Goal: Task Accomplishment & Management: Manage account settings

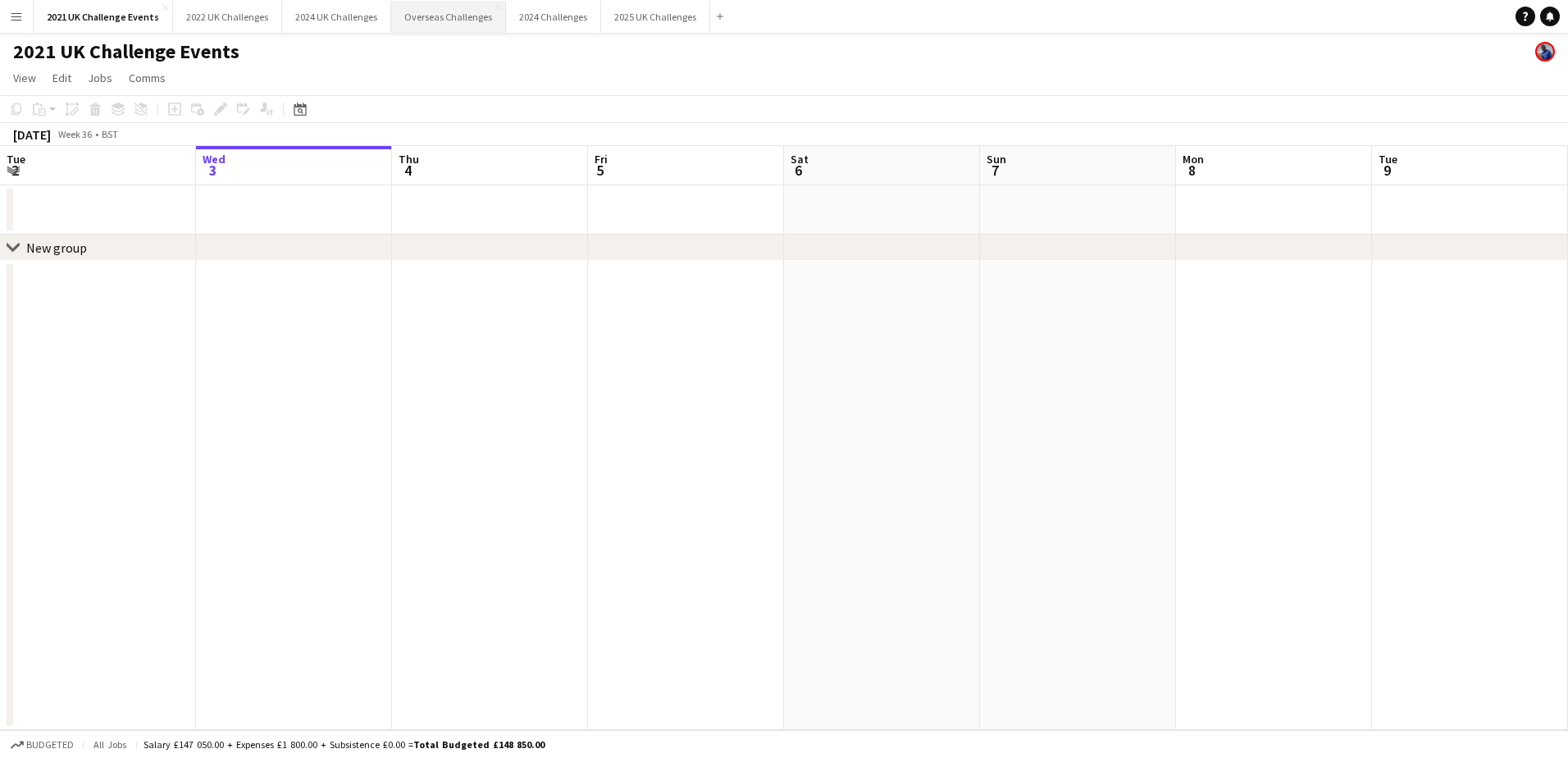
click at [445, 16] on button "Overseas Challenges Close" at bounding box center [448, 17] width 115 height 32
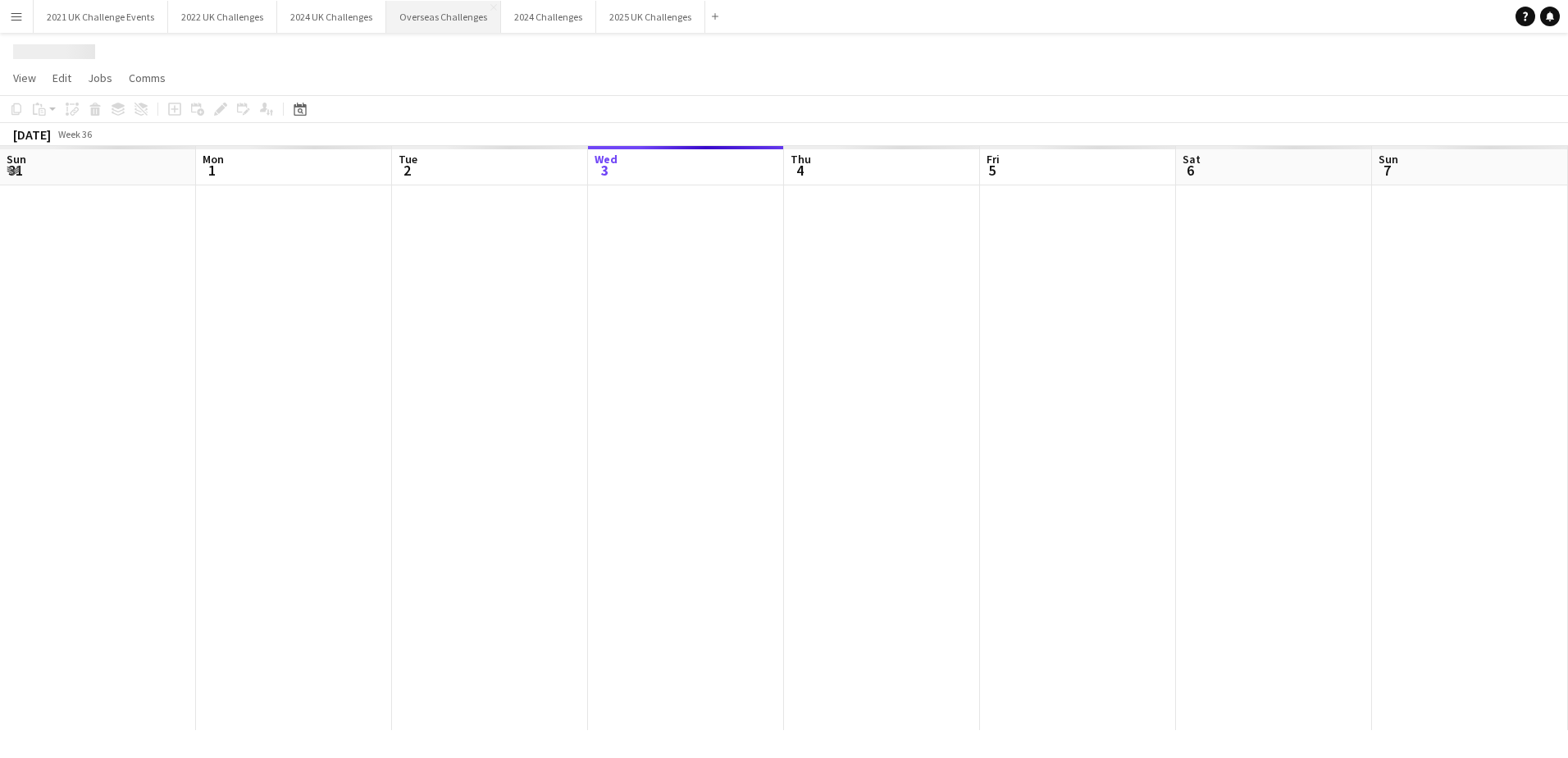
scroll to position [0, 392]
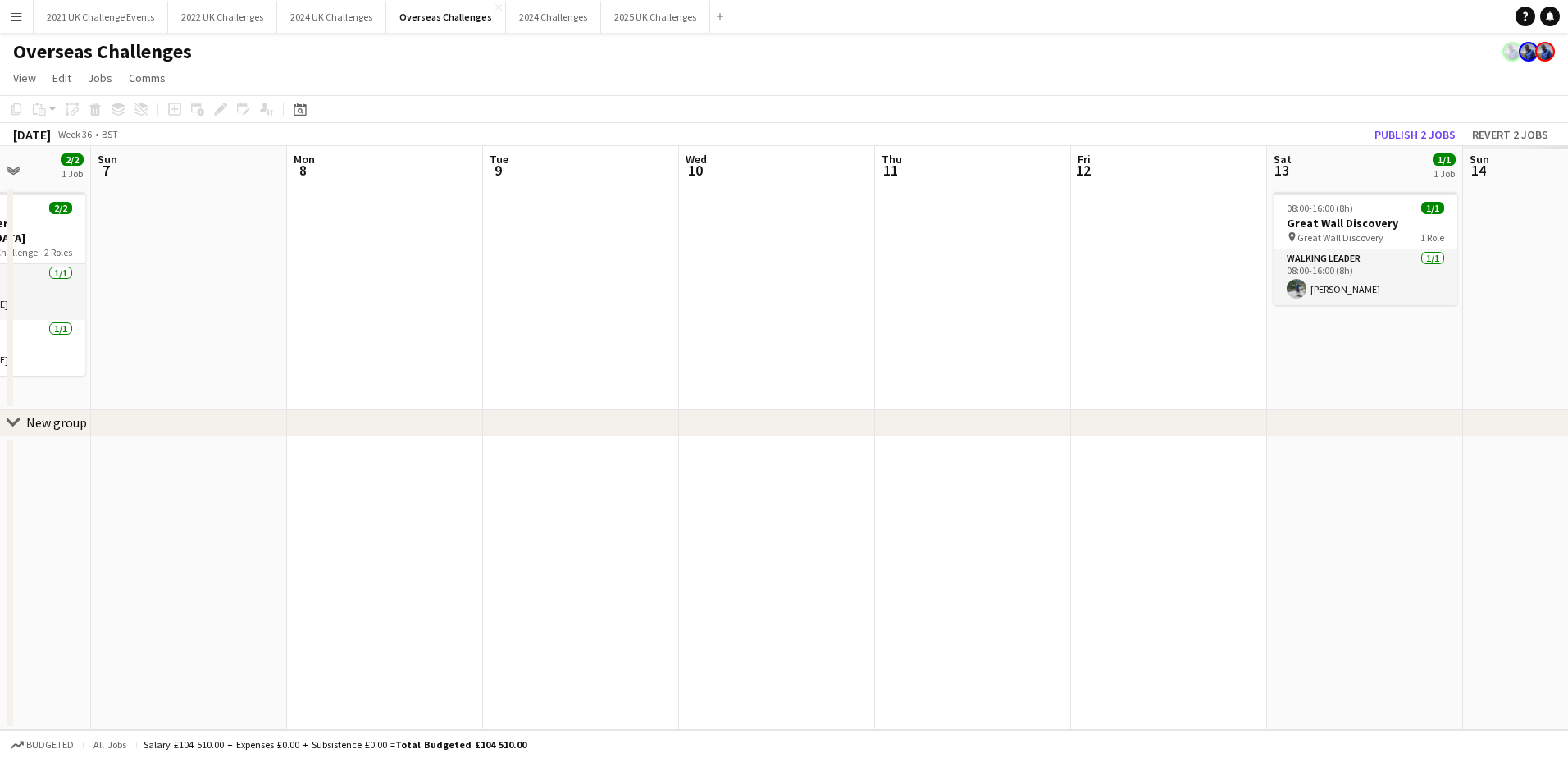
drag, startPoint x: 1079, startPoint y: 516, endPoint x: 189, endPoint y: 562, distance: 891.2
click at [189, 562] on app-calendar-viewport "Thu 4 Fri 5 Sat 6 2/2 1 Job Sun 7 Mon 8 Tue 9 Wed 10 Thu 11 Fri 12 Sat 13 1/1 1…" at bounding box center [784, 437] width 1568 height 584
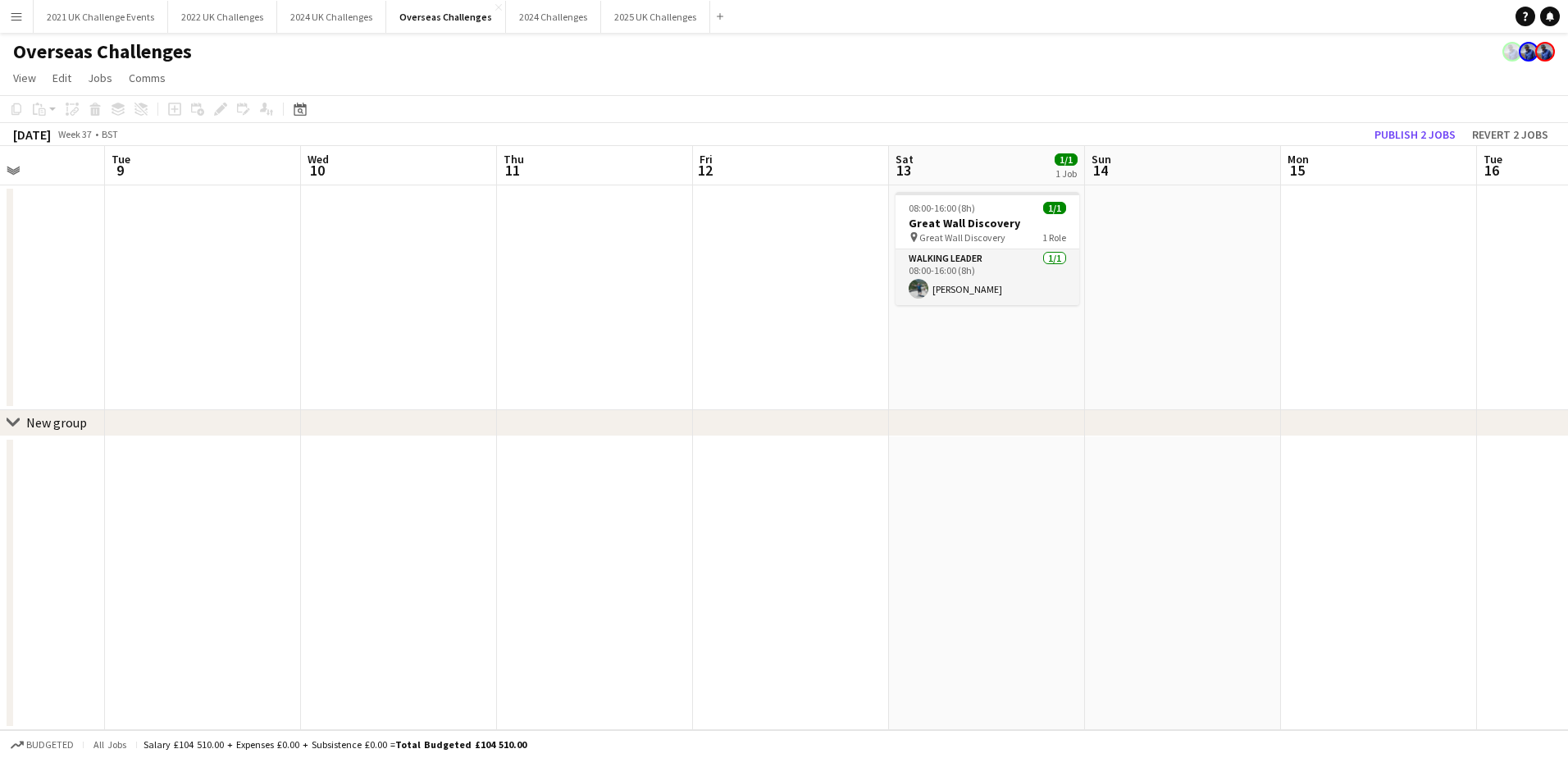
drag, startPoint x: 1053, startPoint y: 549, endPoint x: 307, endPoint y: 576, distance: 746.5
click at [307, 576] on app-calendar-viewport "Sat 6 2/2 1 Job Sun 7 Mon 8 Tue 9 Wed 10 Thu 11 Fri 12 Sat 13 1/1 1 Job Sun 14 …" at bounding box center [784, 437] width 1568 height 584
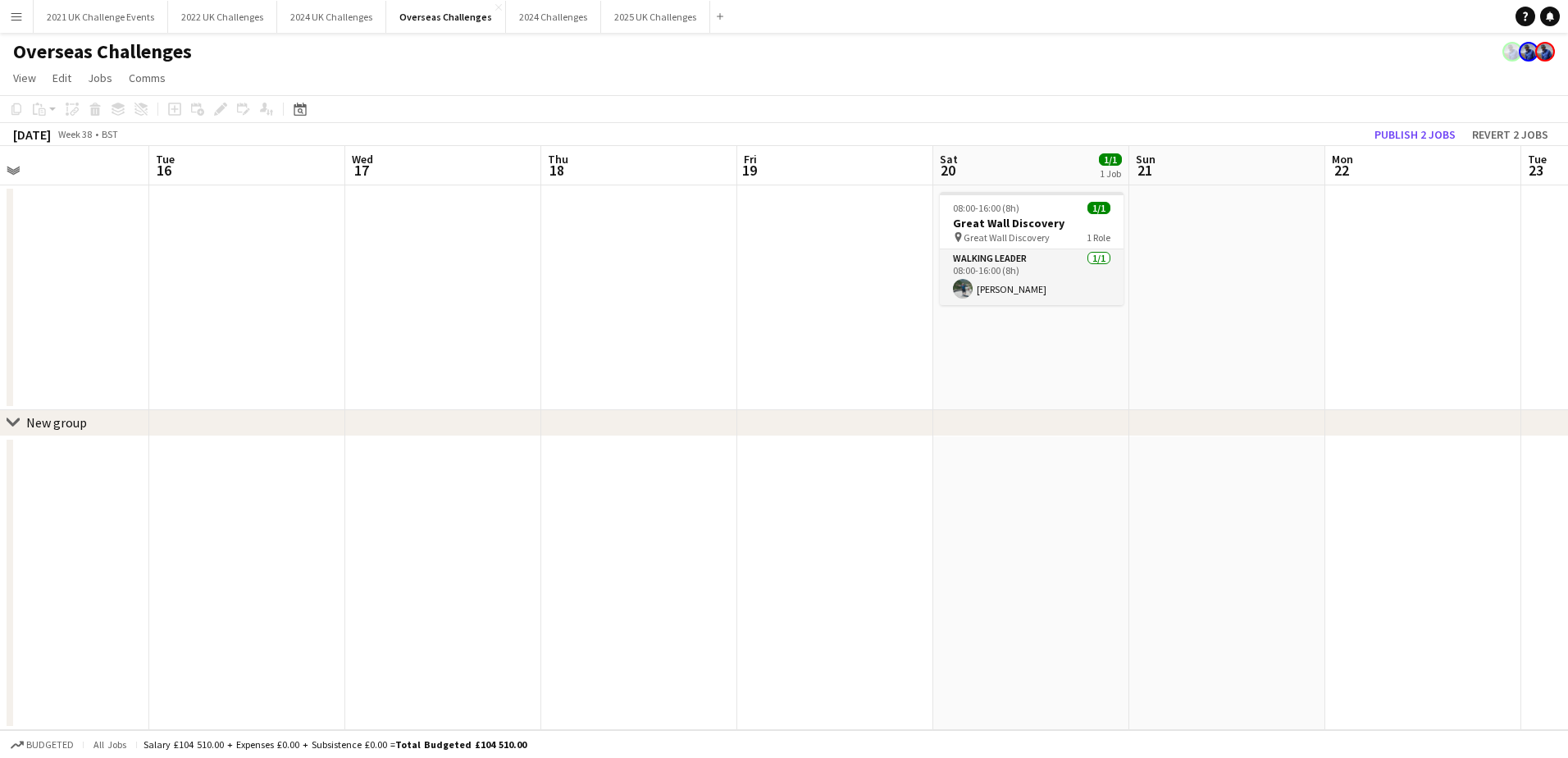
drag, startPoint x: 1064, startPoint y: 529, endPoint x: 153, endPoint y: 565, distance: 911.7
click at [145, 565] on app-calendar-viewport "Fri 12 Sat 13 1/1 1 Job Sun 14 Mon 15 Tue 16 Wed 17 Thu 18 Fri 19 Sat 20 1/1 1 …" at bounding box center [784, 437] width 1568 height 584
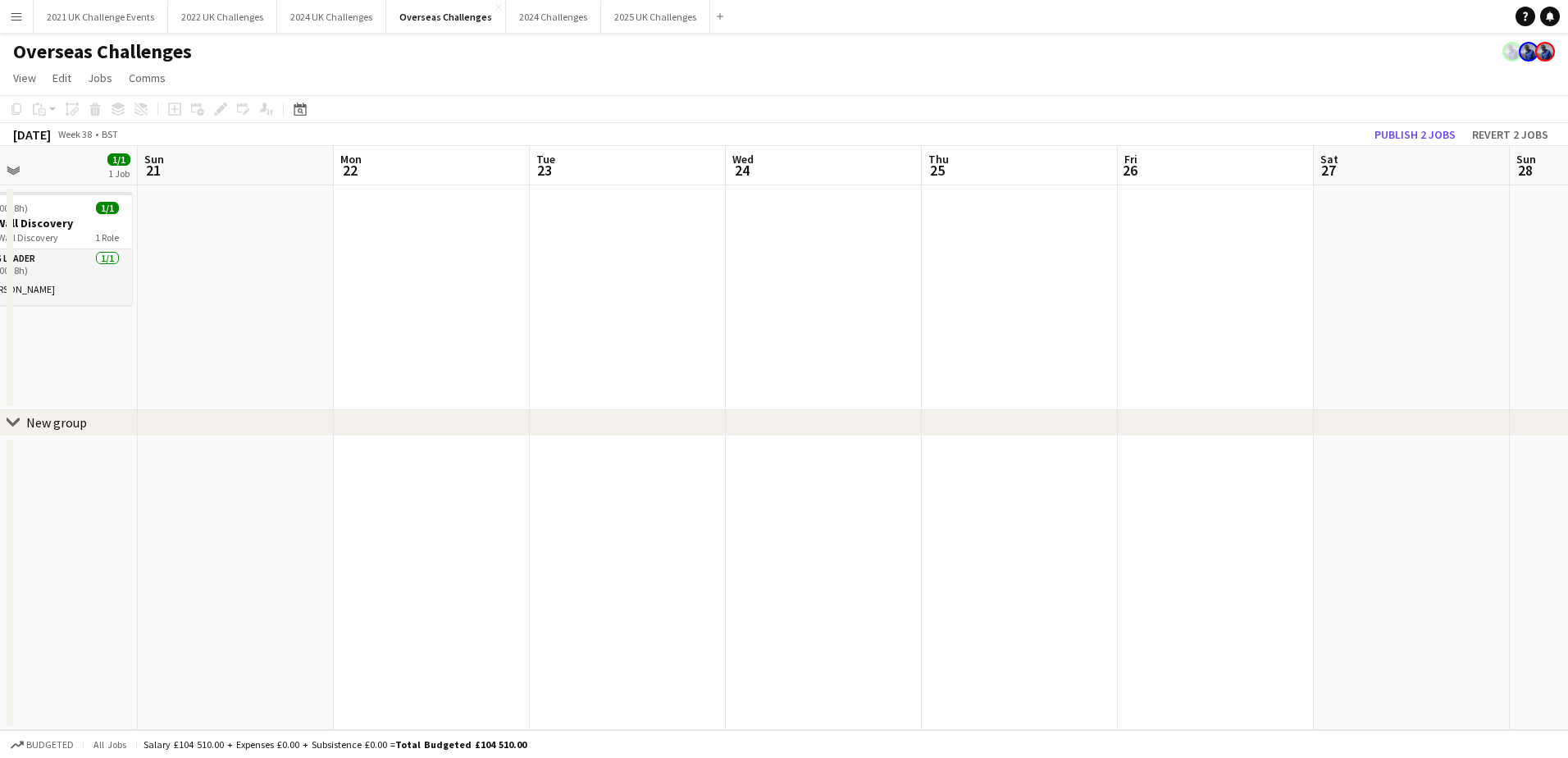
drag, startPoint x: 326, startPoint y: 533, endPoint x: 695, endPoint y: 509, distance: 369.8
click at [37, 556] on app-calendar-viewport "Wed 17 Thu 18 Fri 19 Sat 20 1/1 1 Job Sun 21 Mon 22 Tue 23 Wed 24 Thu 25 Fri 26…" at bounding box center [784, 437] width 1568 height 584
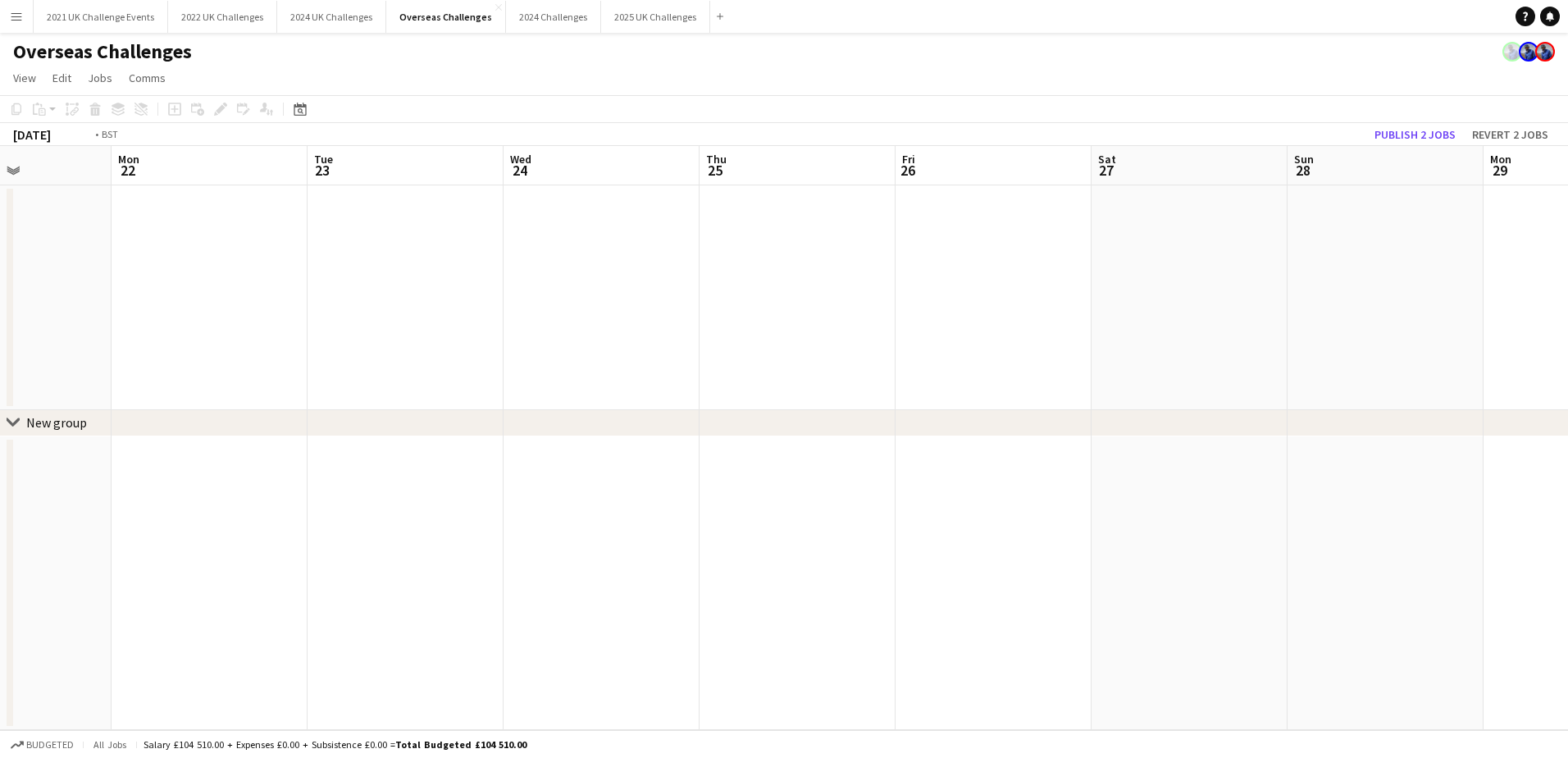
drag, startPoint x: 625, startPoint y: 515, endPoint x: -3, endPoint y: 565, distance: 630.0
click at [0, 565] on html "Menu Boards Boards Boards All jobs Status Workforce Workforce My Workforce Recr…" at bounding box center [784, 379] width 1568 height 758
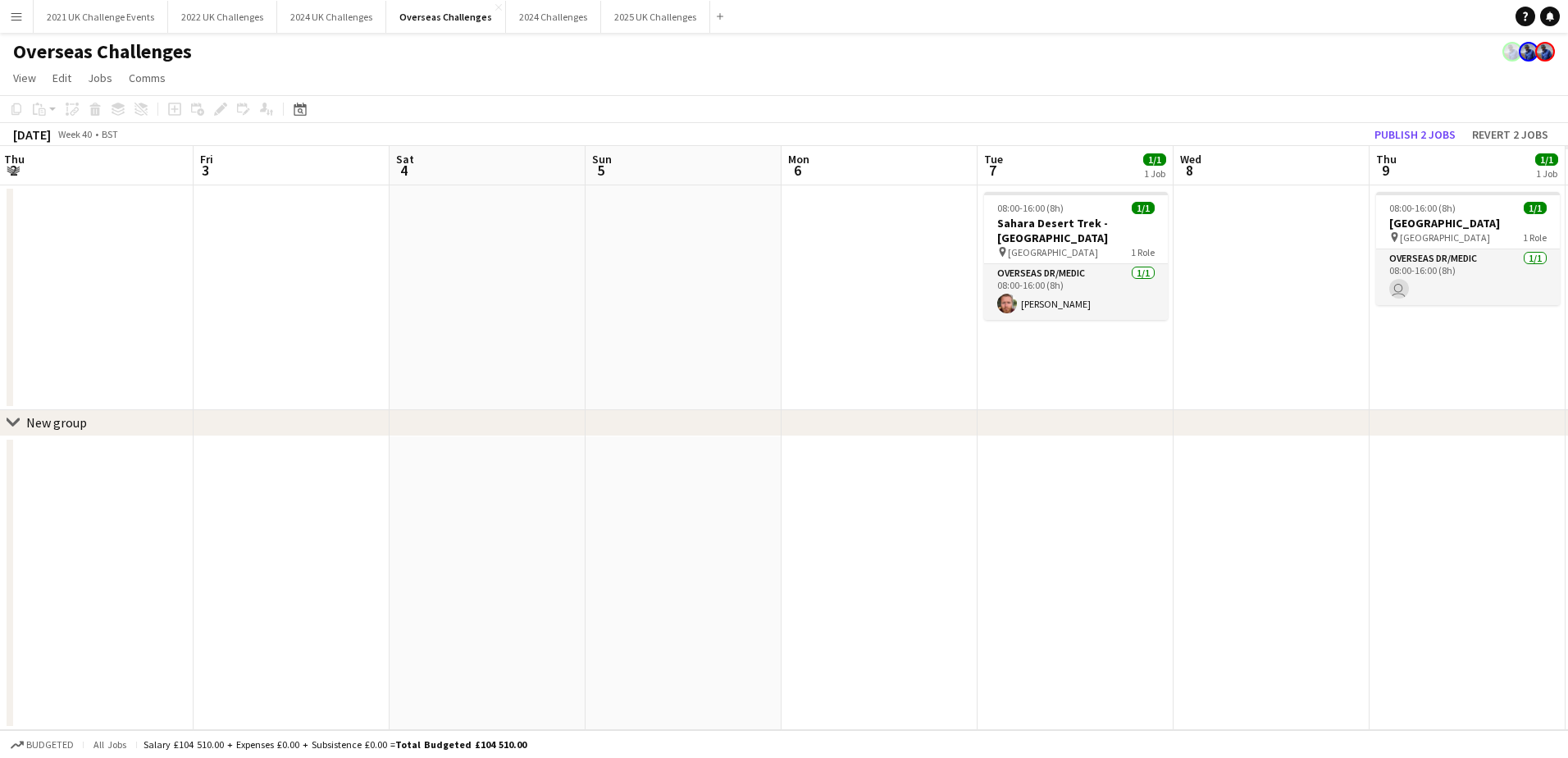
drag, startPoint x: 321, startPoint y: 516, endPoint x: 28, endPoint y: 538, distance: 293.8
click at [0, 539] on html "Menu Boards Boards Boards All jobs Status Workforce Workforce My Workforce Recr…" at bounding box center [784, 379] width 1568 height 758
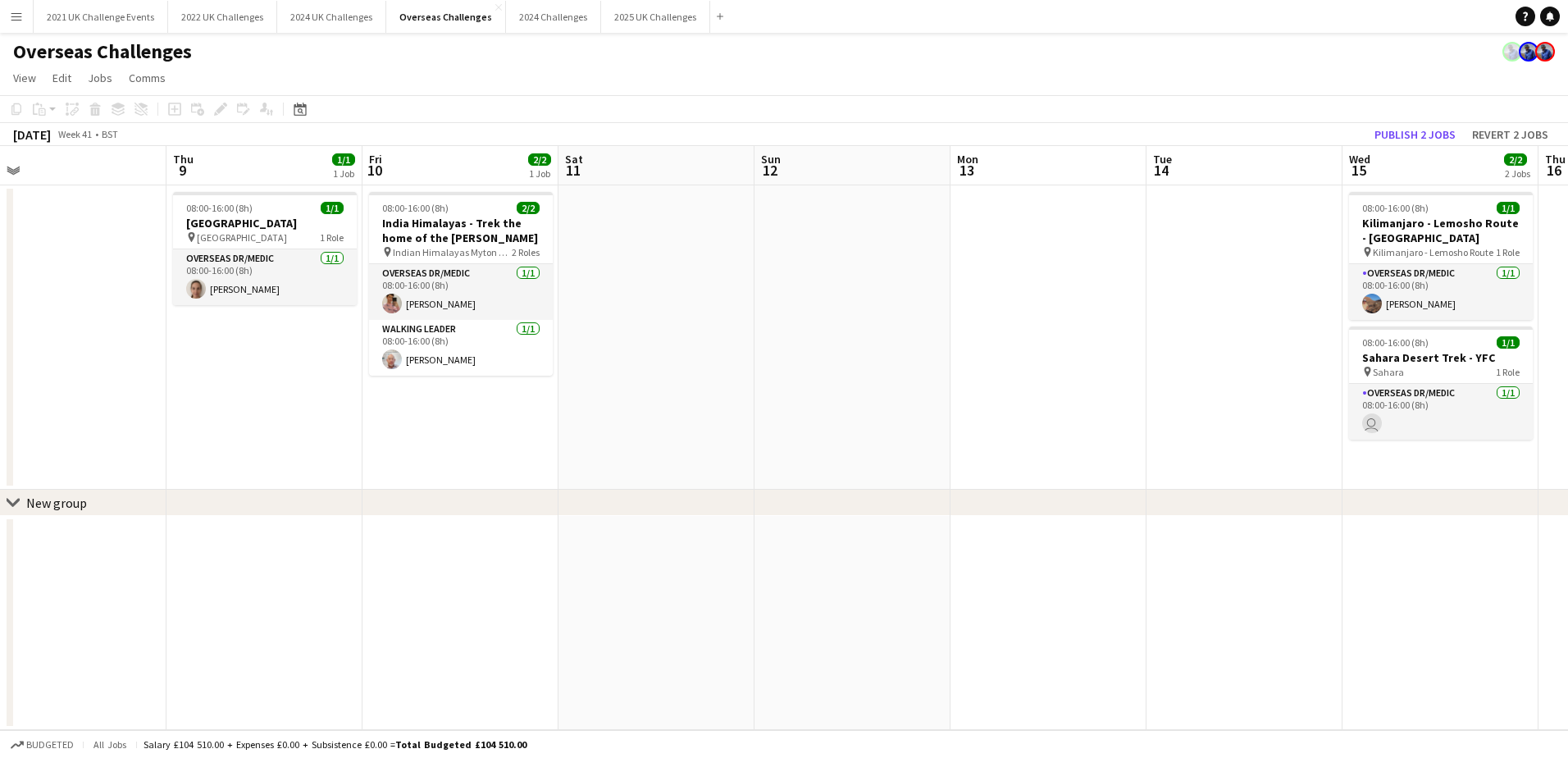
scroll to position [0, 643]
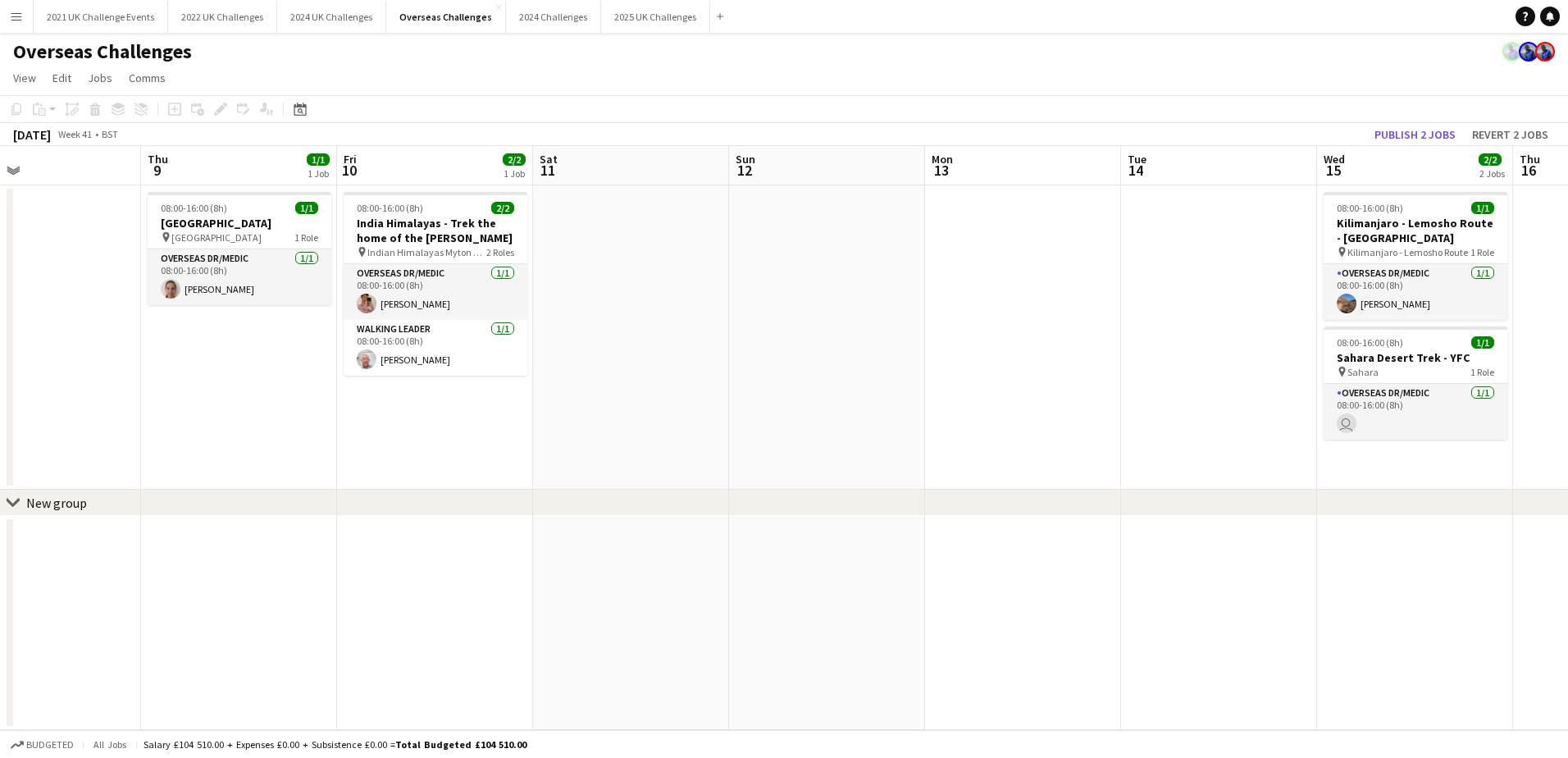
drag, startPoint x: 743, startPoint y: 495, endPoint x: 117, endPoint y: 529, distance: 626.9
click at [116, 529] on app-calendar-viewport "Sun 5 Mon 6 Tue 7 1/1 1 Job Wed 8 Thu 9 1/1 1 Job Fri 10 2/2 1 Job Sat 11 Sun 1…" at bounding box center [784, 437] width 1568 height 584
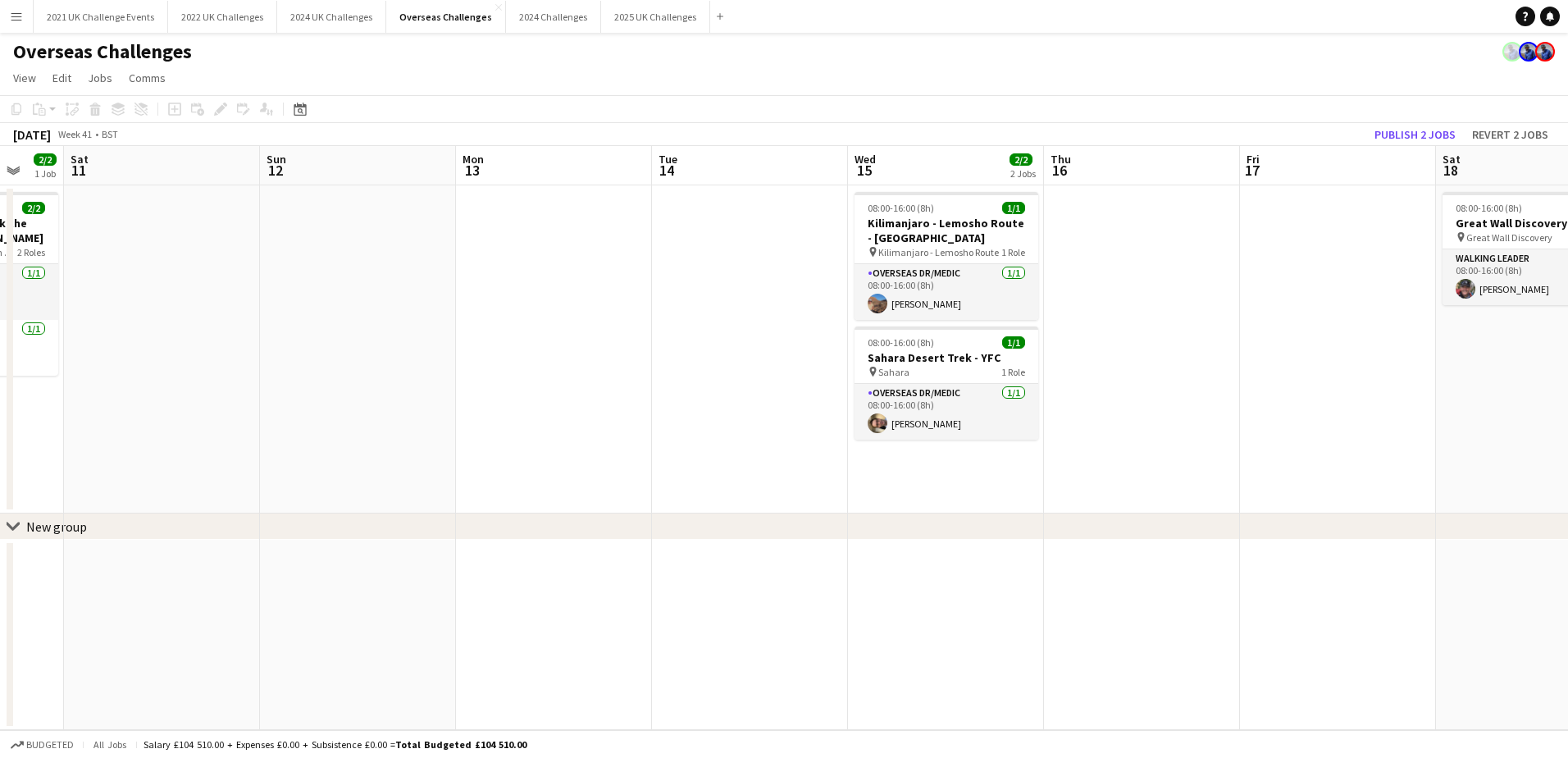
scroll to position [0, 628]
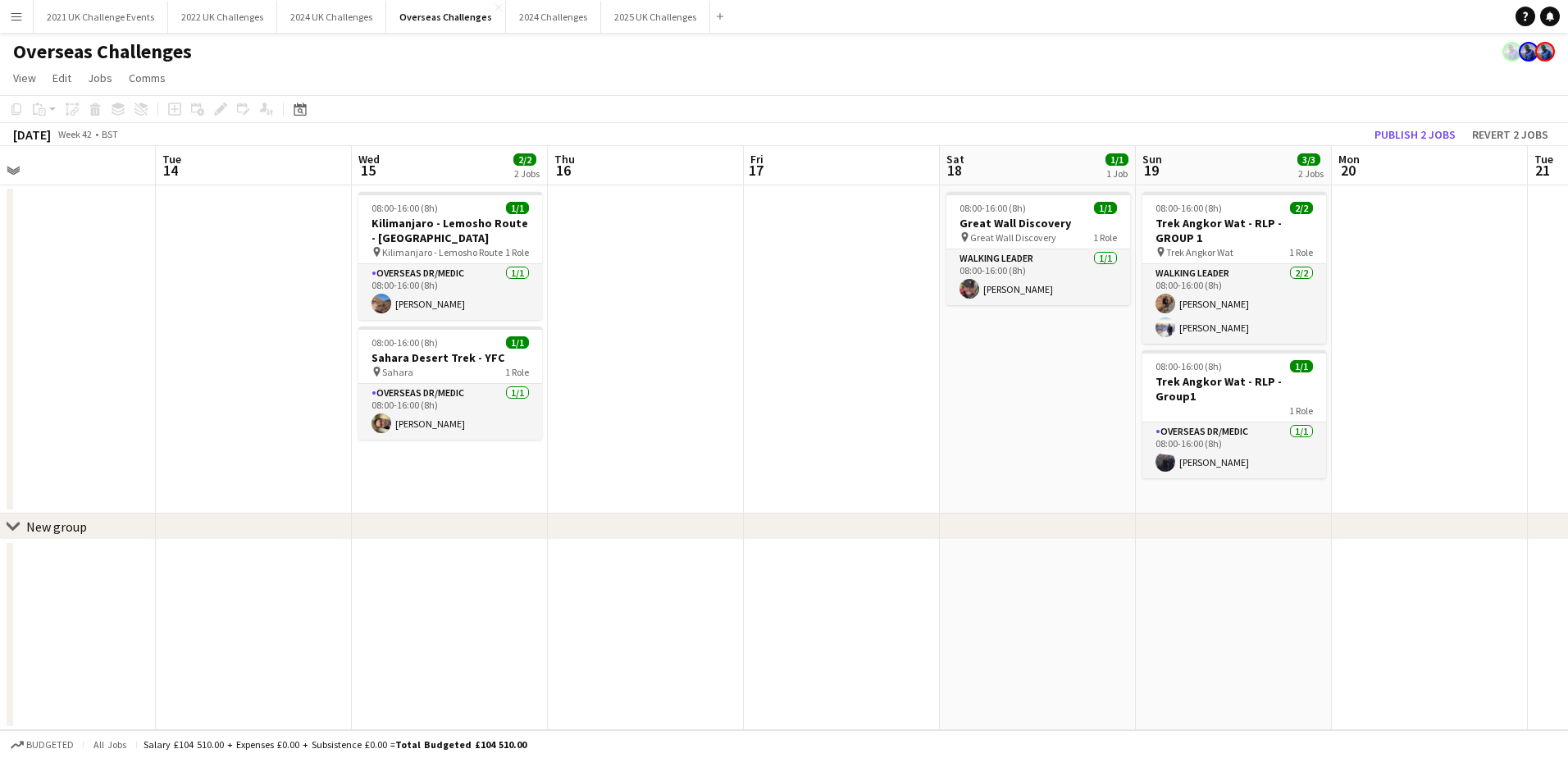
drag, startPoint x: 1105, startPoint y: 596, endPoint x: 434, endPoint y: 631, distance: 671.9
click at [434, 631] on app-calendar-viewport "Fri 10 2/2 1 Job Sat 11 Sun 12 Mon 13 Tue 14 Wed 15 2/2 2 Jobs Thu 16 Fri 17 Sa…" at bounding box center [784, 437] width 1568 height 584
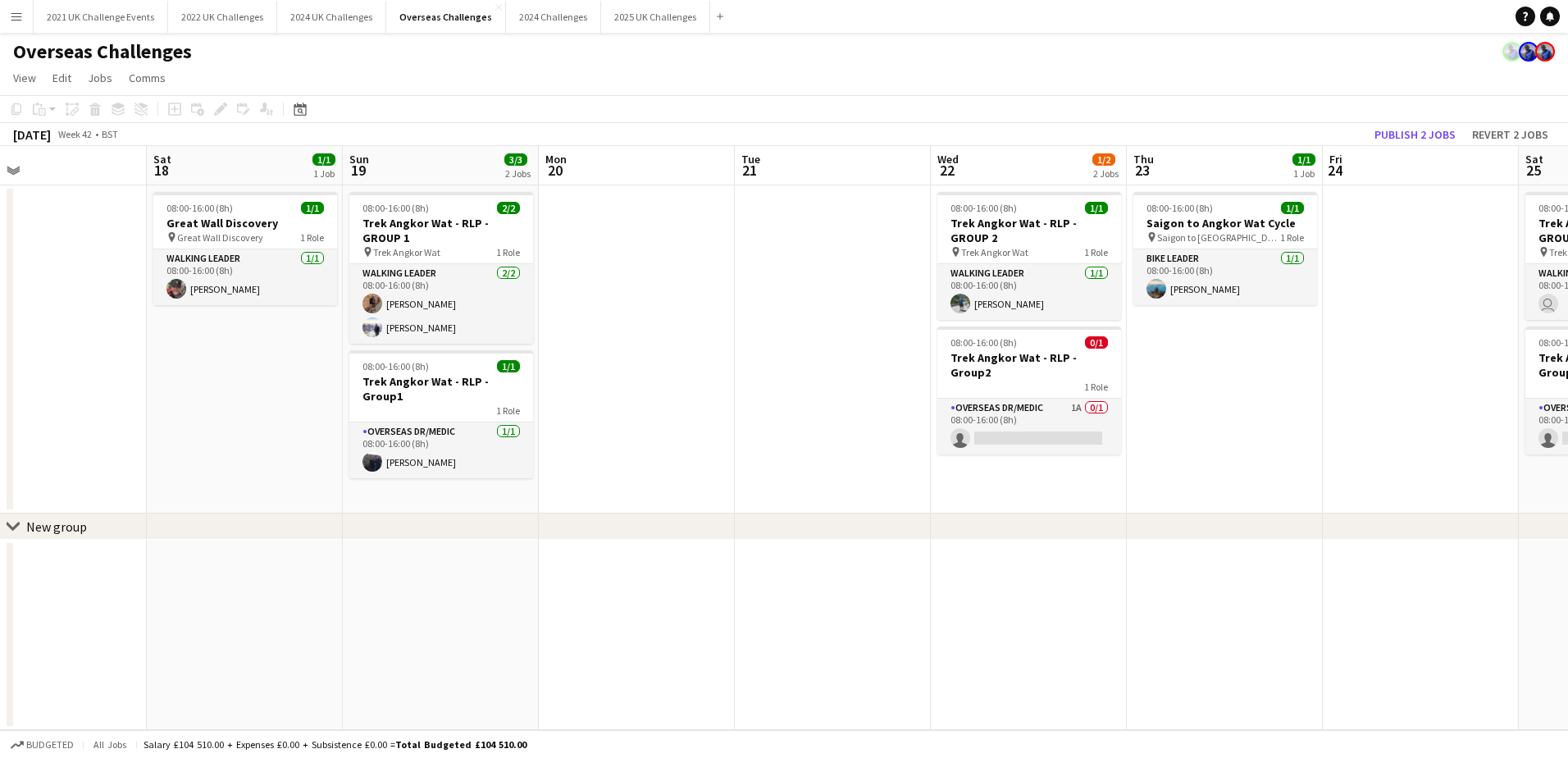
scroll to position [0, 556]
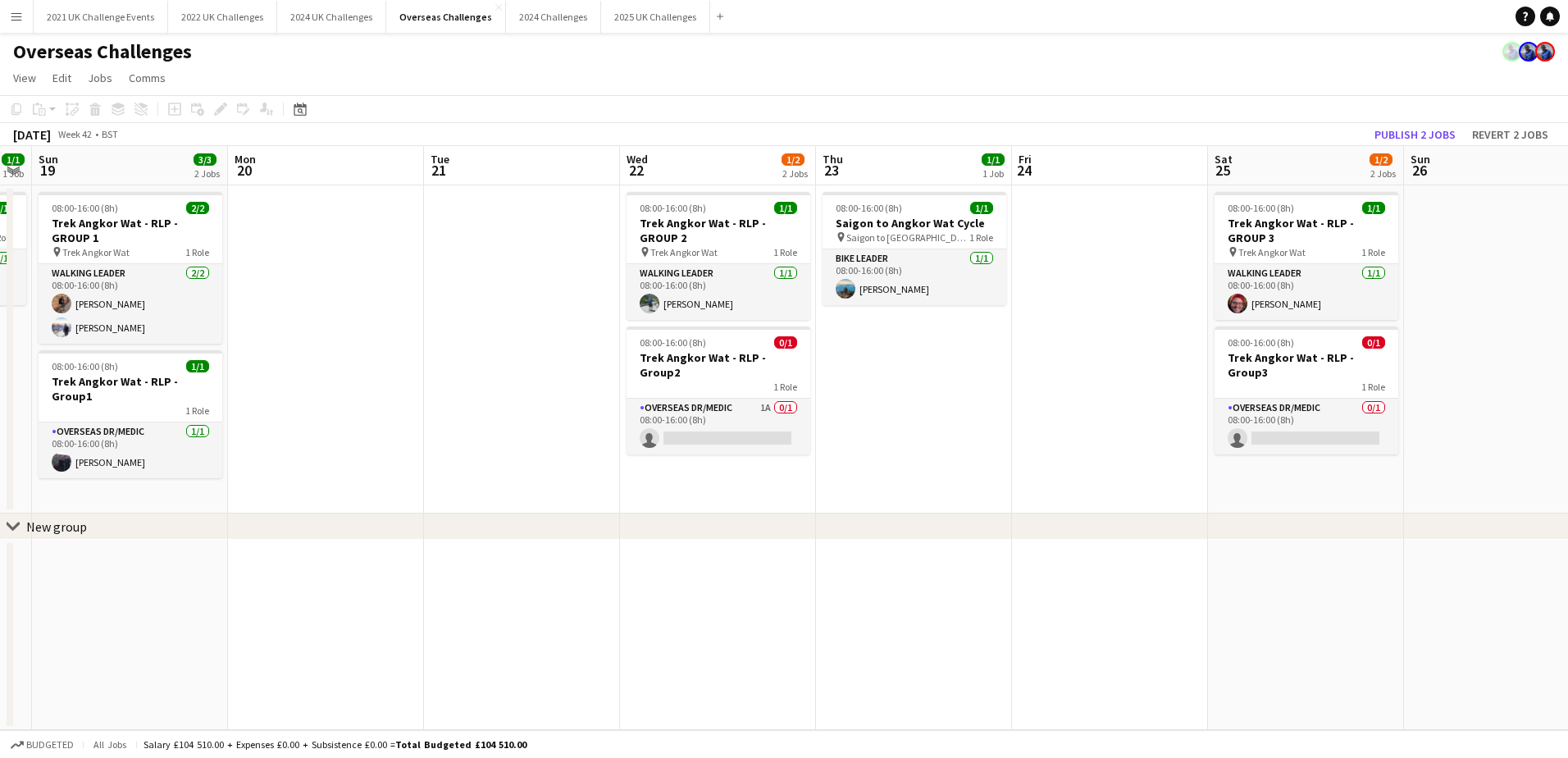
drag, startPoint x: 1336, startPoint y: 588, endPoint x: 232, endPoint y: 639, distance: 1105.2
click at [232, 639] on app-calendar-viewport "Thu 16 Fri 17 Sat 18 1/1 1 Job Sun 19 3/3 2 Jobs Mon 20 Tue 21 Wed 22 1/2 2 Job…" at bounding box center [784, 437] width 1568 height 584
click at [1316, 399] on app-card-role "Overseas Dr/Medic 0/1 08:00-16:00 (8h) single-neutral-actions" at bounding box center [1306, 426] width 183 height 55
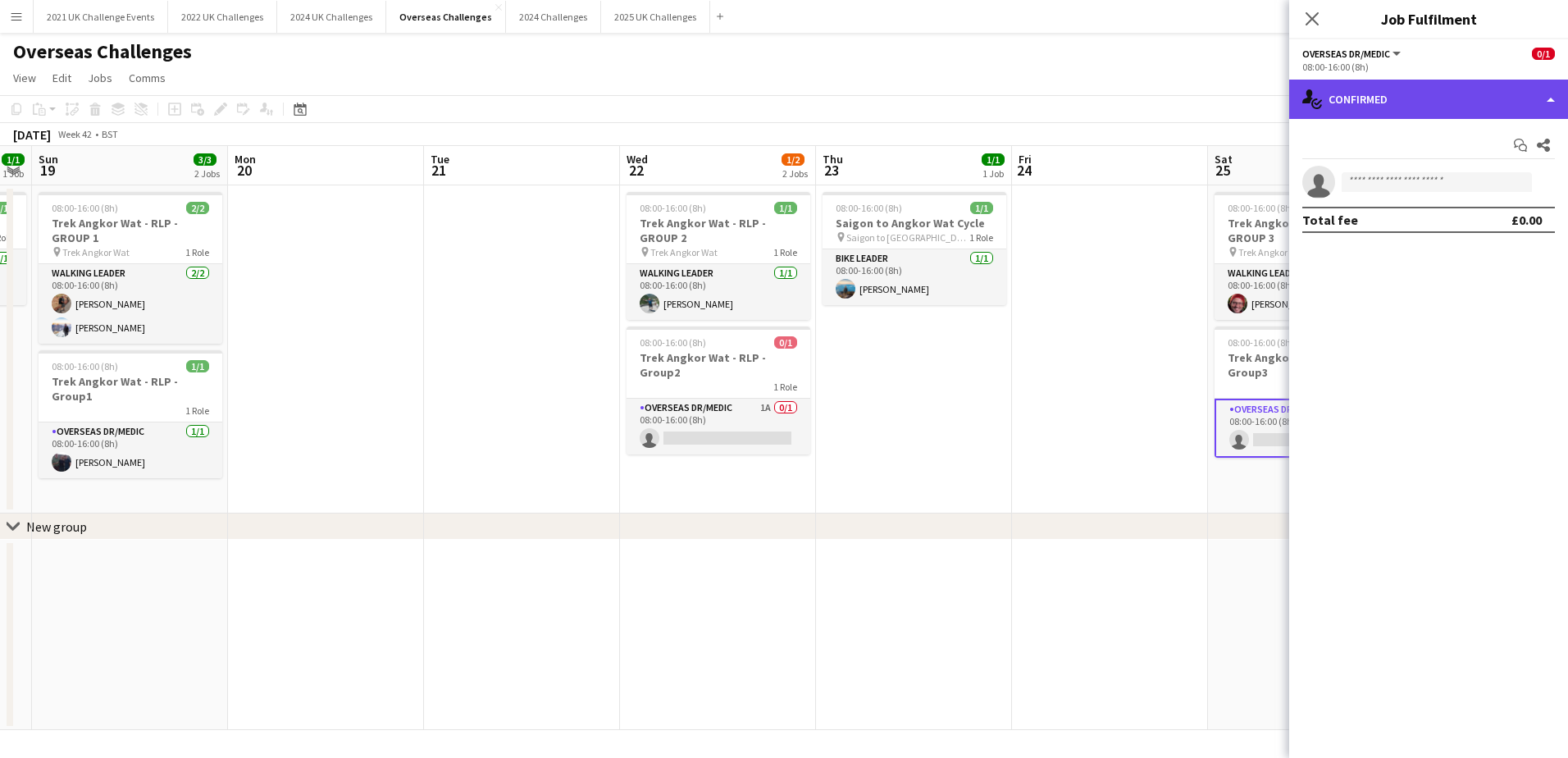
click at [1482, 95] on div "single-neutral-actions-check-2 Confirmed" at bounding box center [1428, 99] width 279 height 39
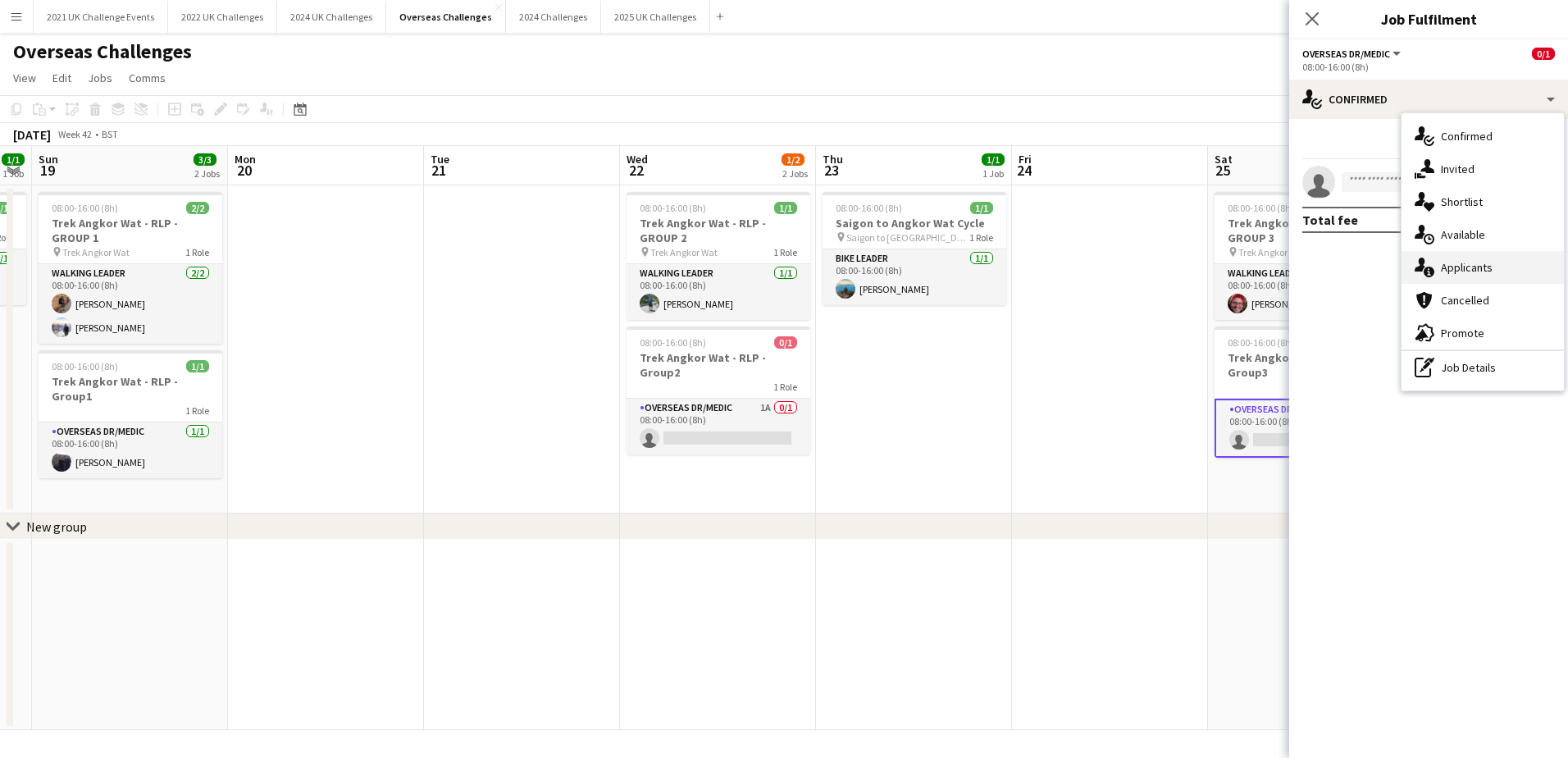
click at [1491, 266] on span "Applicants" at bounding box center [1467, 267] width 52 height 14
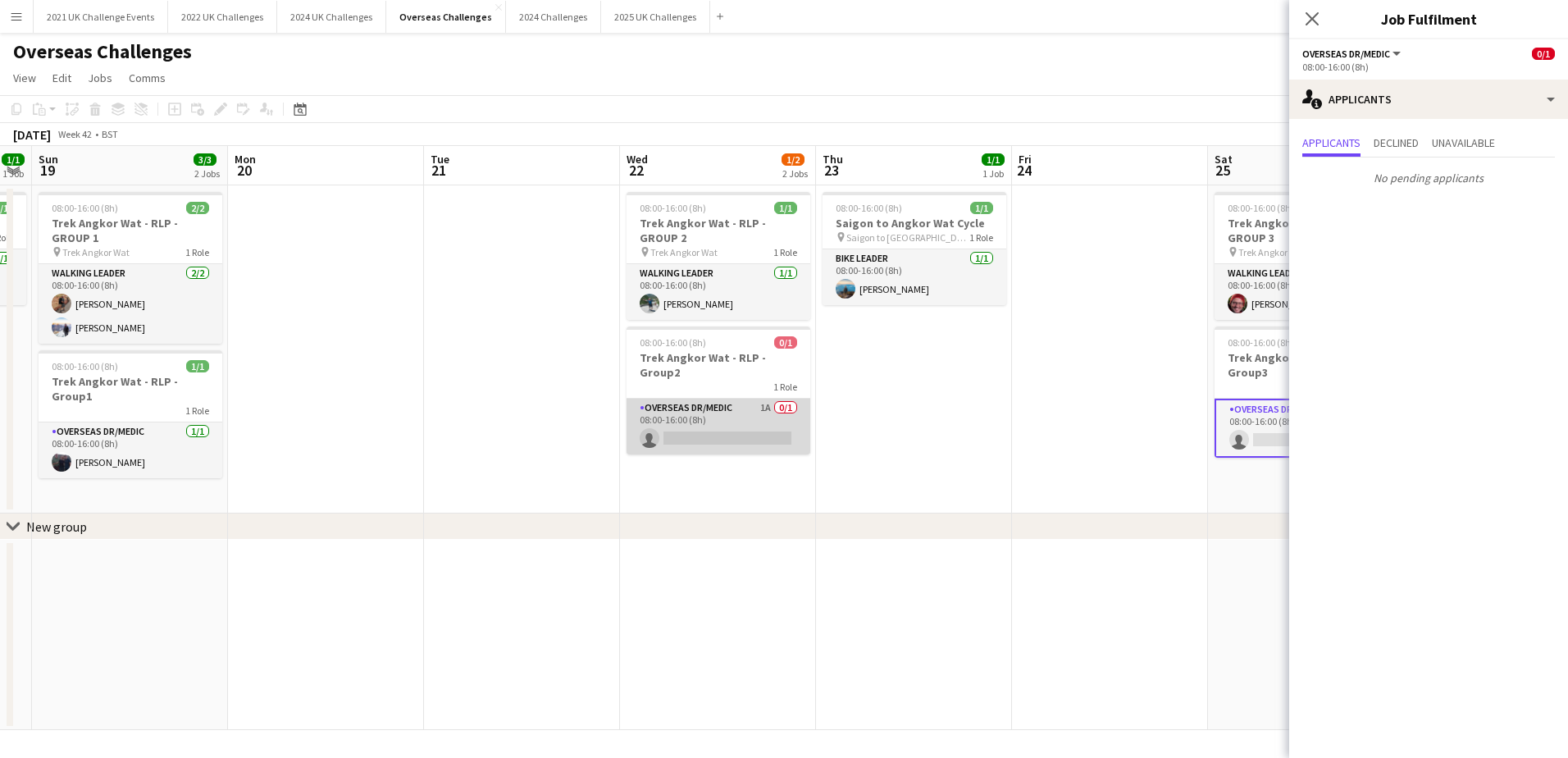
click at [758, 420] on app-card-role "Overseas Dr/Medic 1A 0/1 08:00-16:00 (8h) single-neutral-actions" at bounding box center [718, 426] width 183 height 55
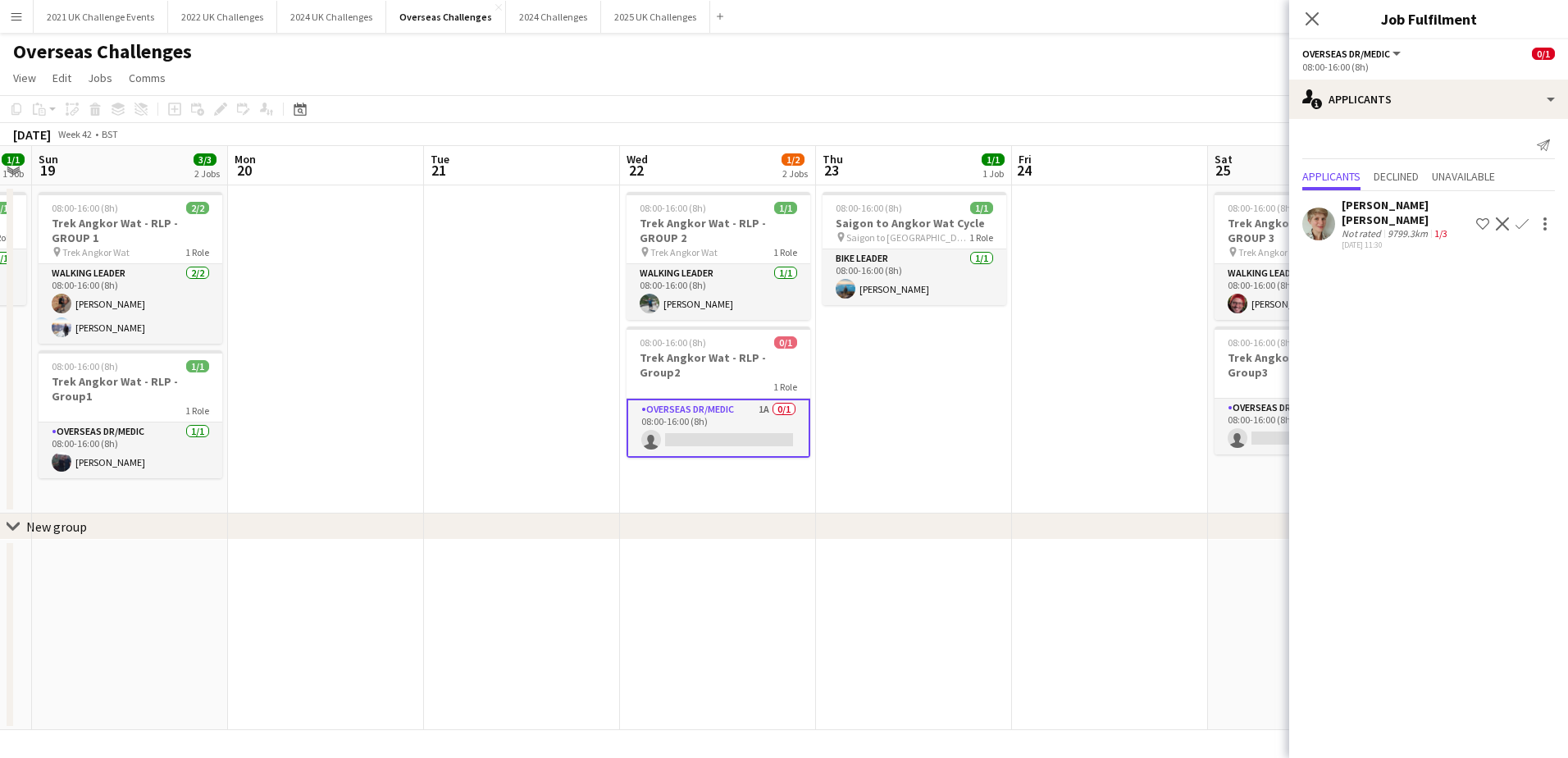
click at [14, 20] on app-icon "Menu" at bounding box center [16, 16] width 13 height 13
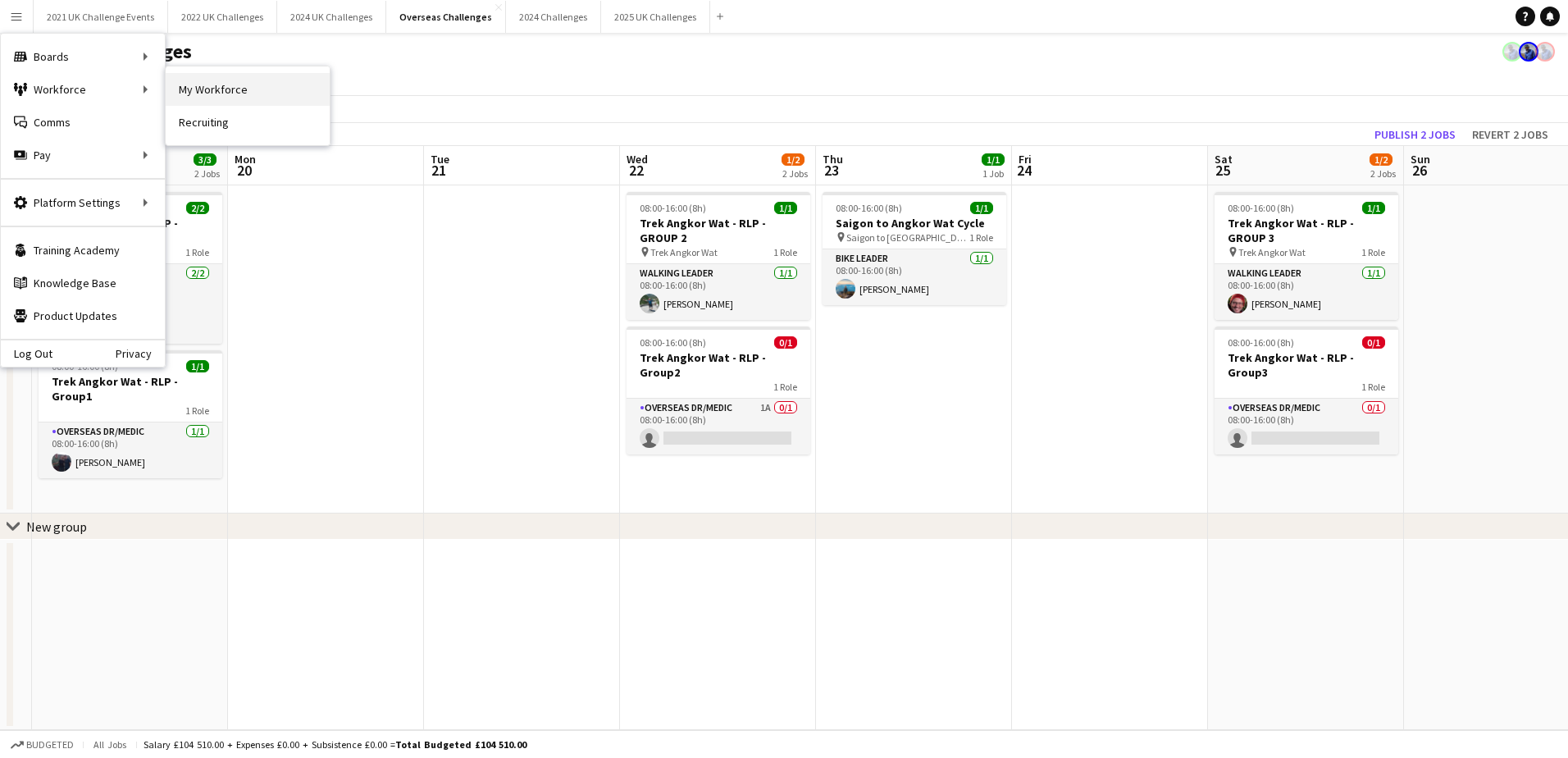
click at [236, 85] on link "My Workforce" at bounding box center [247, 90] width 164 height 32
